Goal: Transaction & Acquisition: Purchase product/service

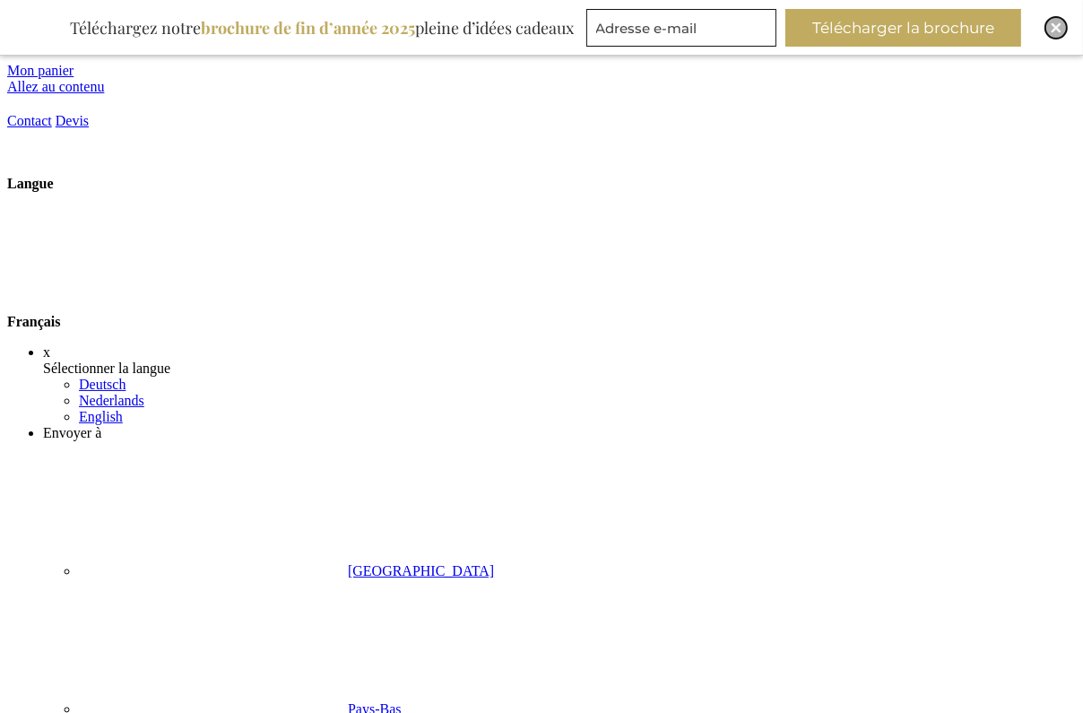
click at [1056, 30] on img "Close" at bounding box center [1056, 27] width 11 height 11
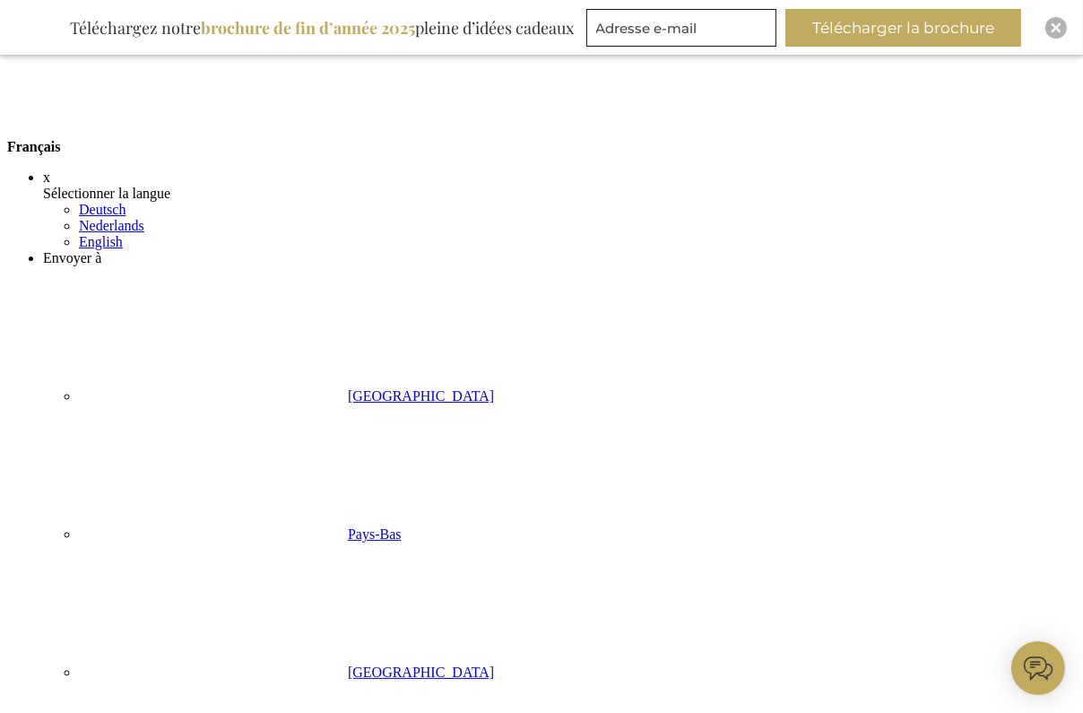
scroll to position [71, 0]
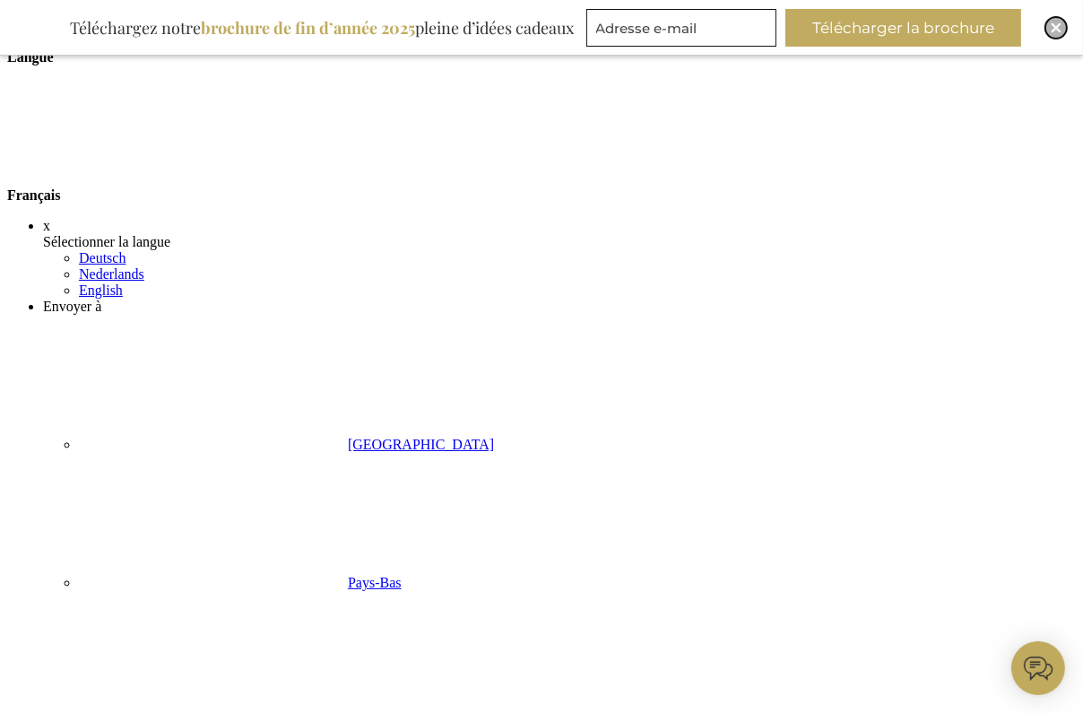
click at [1052, 34] on div "Close" at bounding box center [1057, 28] width 22 height 22
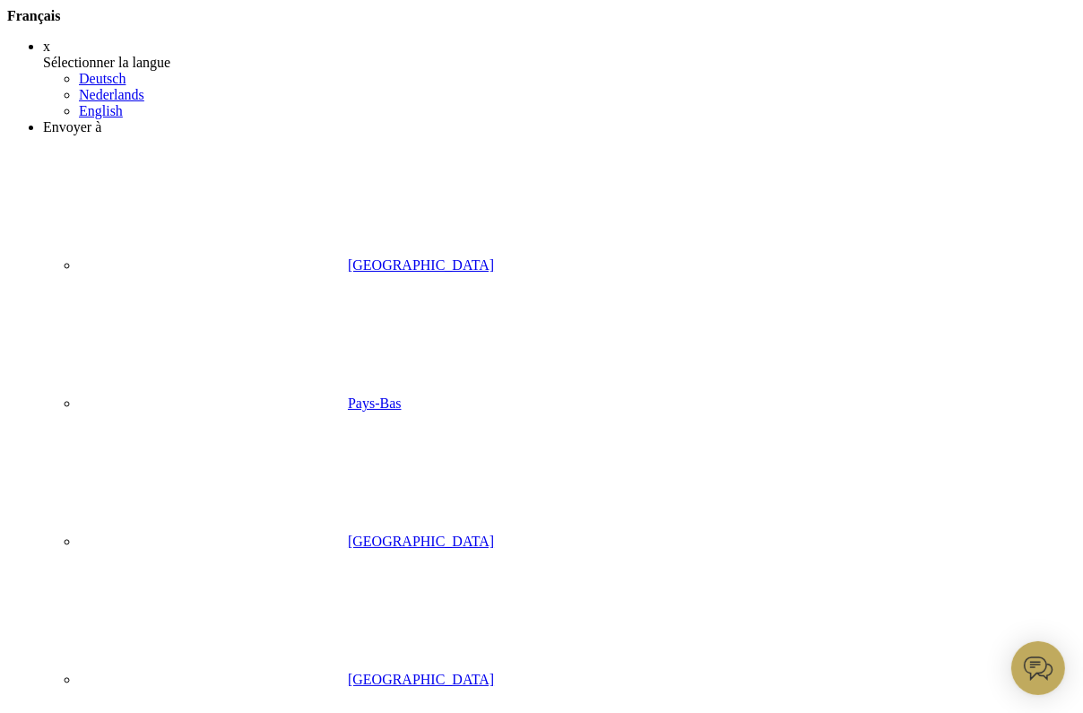
scroll to position [0, 0]
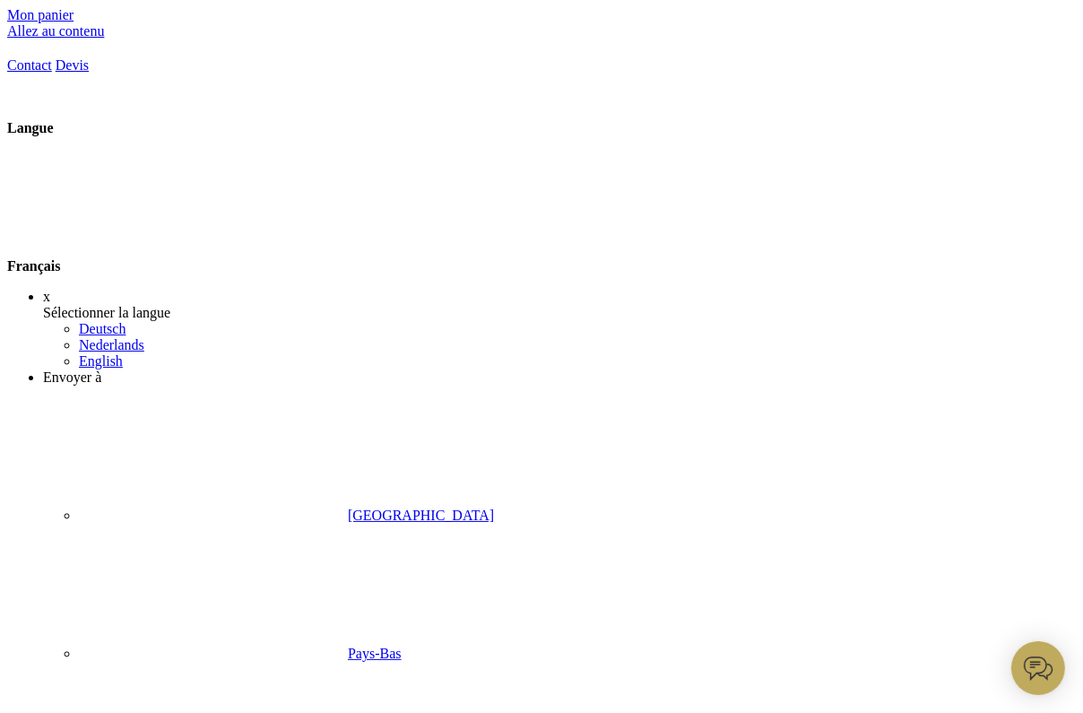
click at [334, 258] on strong "Français" at bounding box center [170, 265] width 326 height 15
click at [144, 337] on link "Nederlands" at bounding box center [111, 344] width 65 height 15
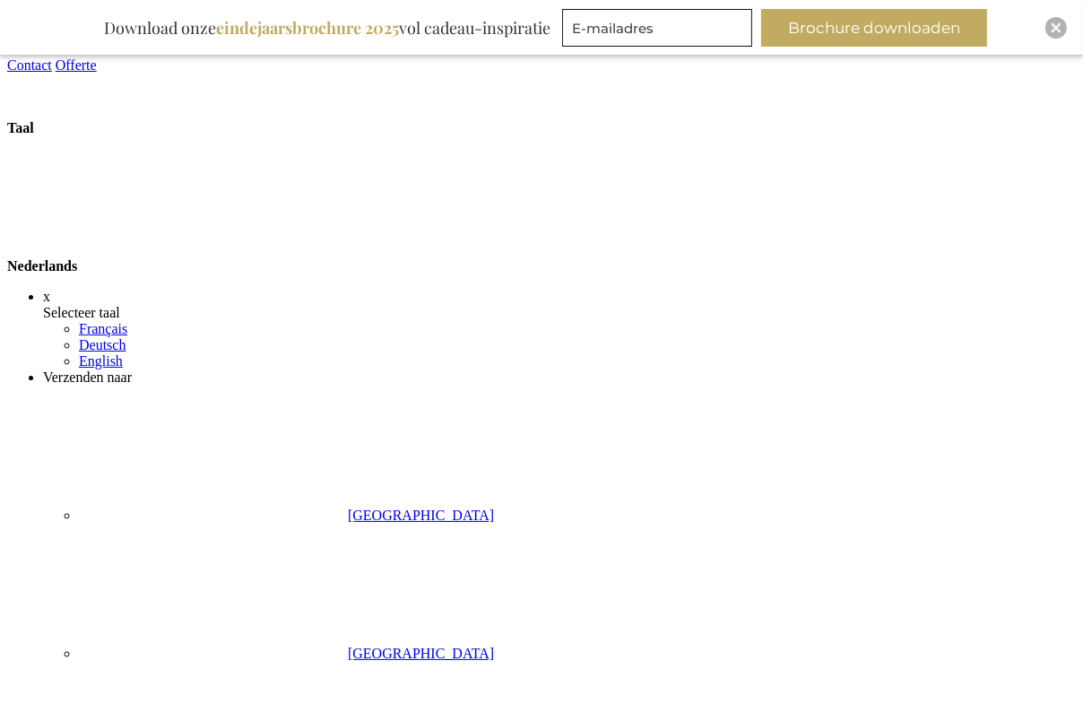
click at [1056, 35] on div "Close" at bounding box center [1057, 28] width 22 height 22
click at [1053, 26] on img "Close" at bounding box center [1056, 27] width 11 height 11
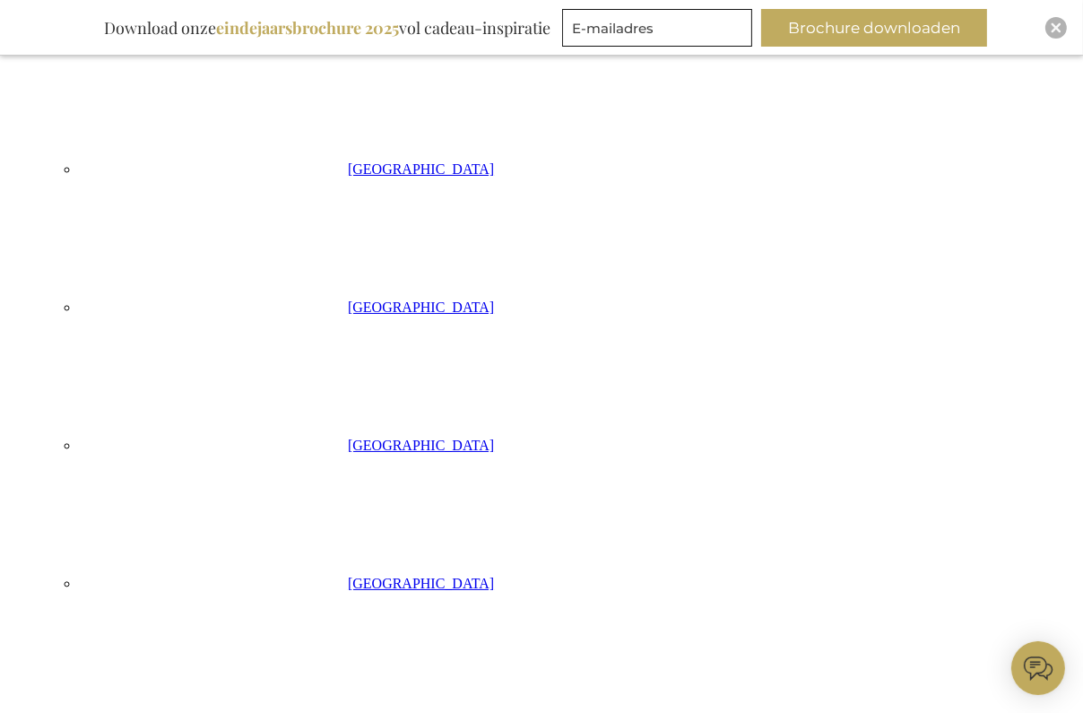
scroll to position [512, 0]
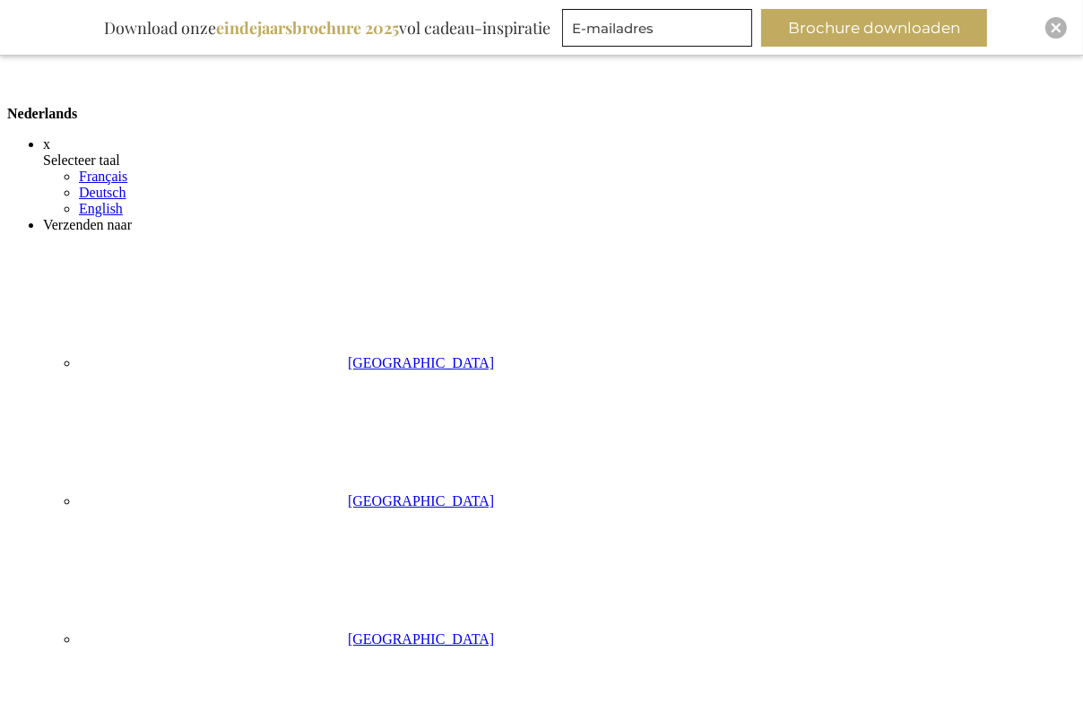
scroll to position [236, 0]
